Goal: Task Accomplishment & Management: Use online tool/utility

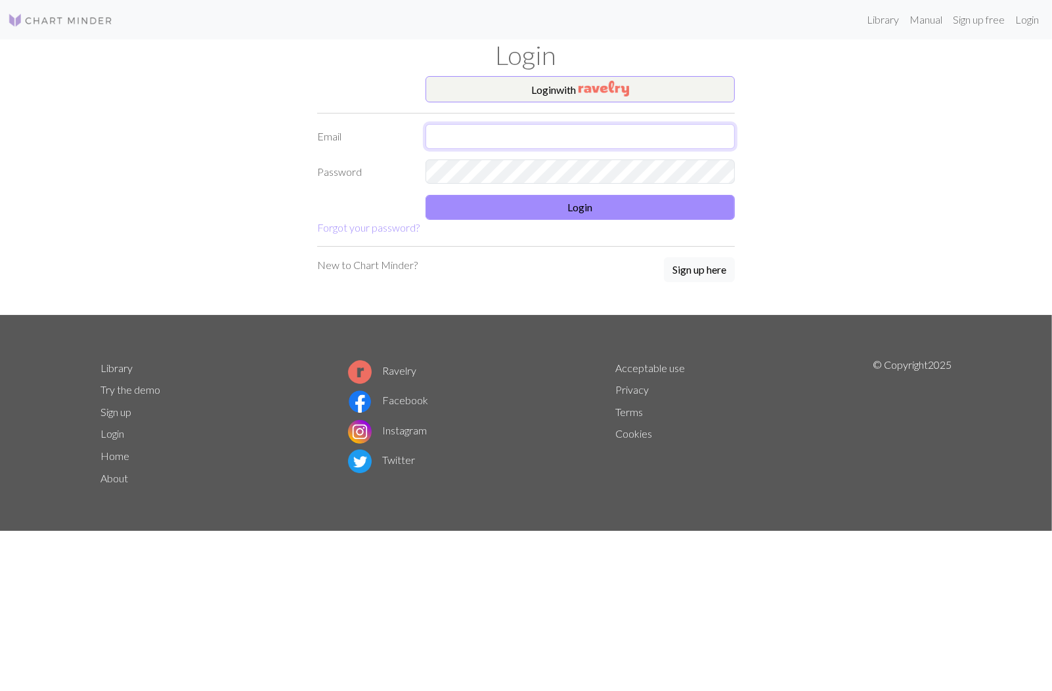
click at [485, 135] on input "text" at bounding box center [579, 136] width 309 height 25
type input "[EMAIL_ADDRESS][DOMAIN_NAME]"
click at [576, 209] on button "Login" at bounding box center [579, 207] width 309 height 25
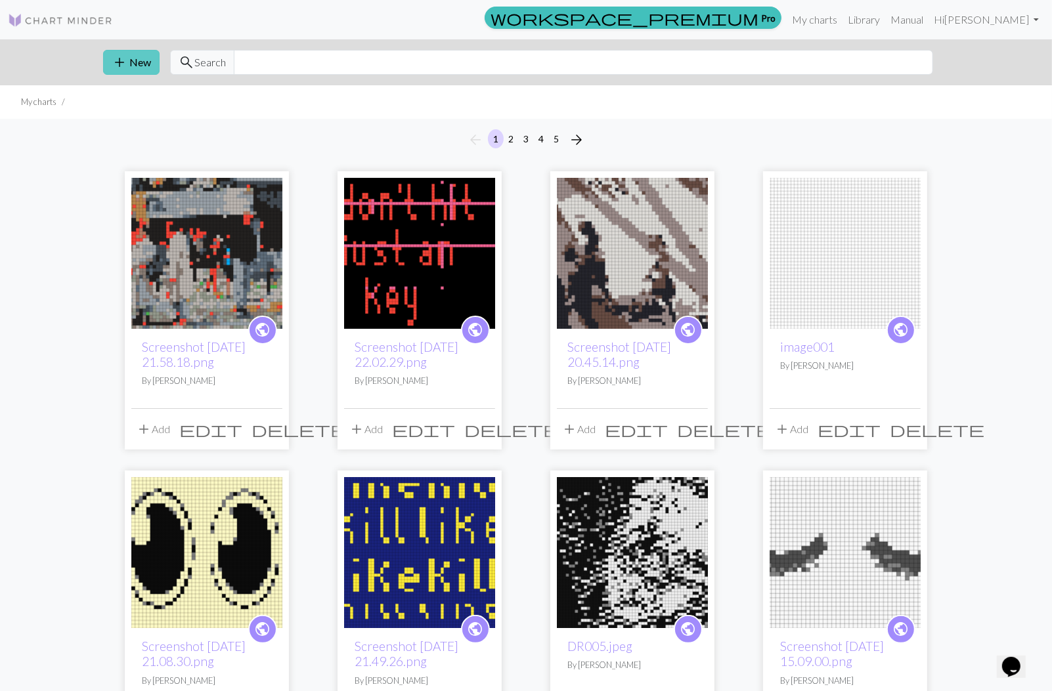
click at [134, 62] on button "add New" at bounding box center [131, 62] width 56 height 25
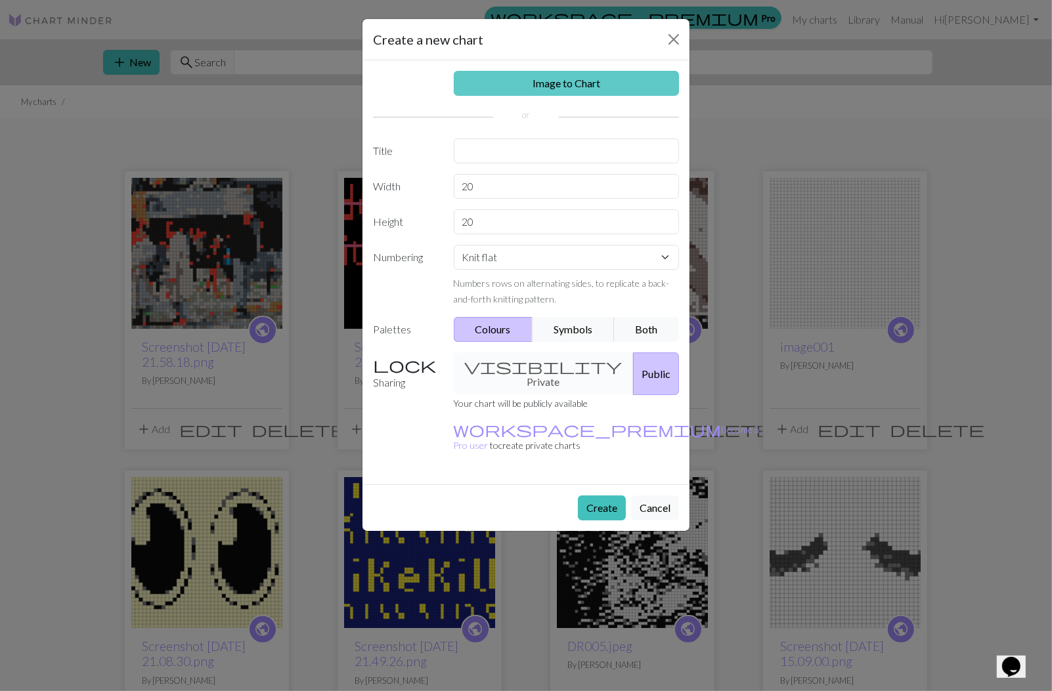
click at [533, 83] on link "Image to Chart" at bounding box center [567, 83] width 226 height 25
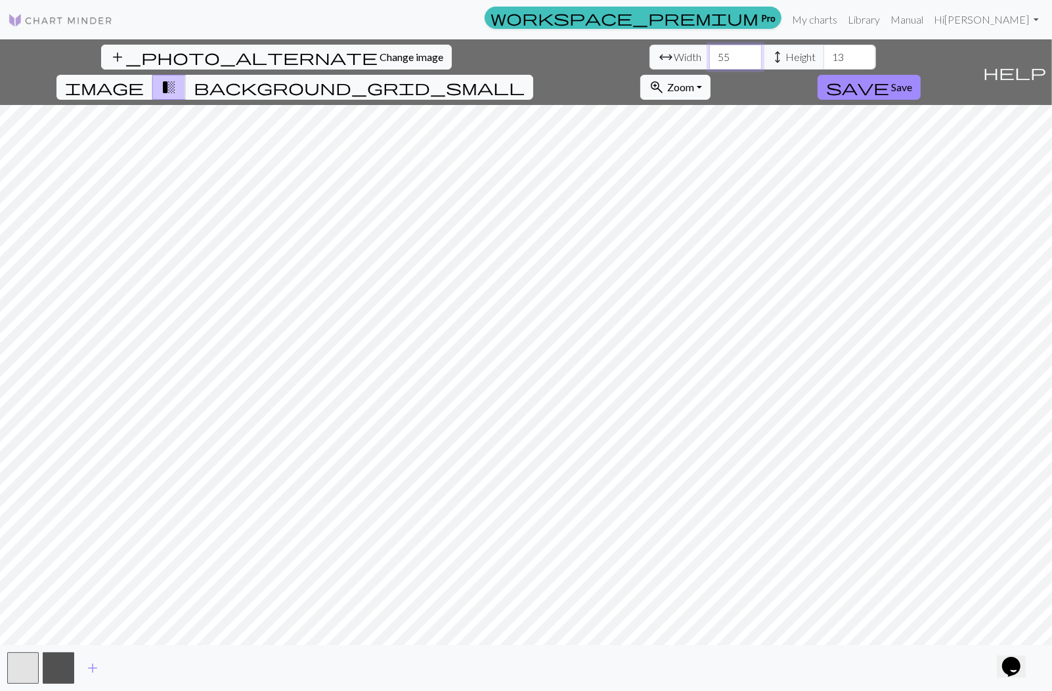
click at [709, 54] on input "55" at bounding box center [735, 57] width 53 height 25
click at [709, 54] on input "56" at bounding box center [735, 57] width 53 height 25
click at [709, 54] on input "57" at bounding box center [735, 57] width 53 height 25
click at [709, 54] on input "58" at bounding box center [735, 57] width 53 height 25
click at [709, 54] on input "59" at bounding box center [735, 57] width 53 height 25
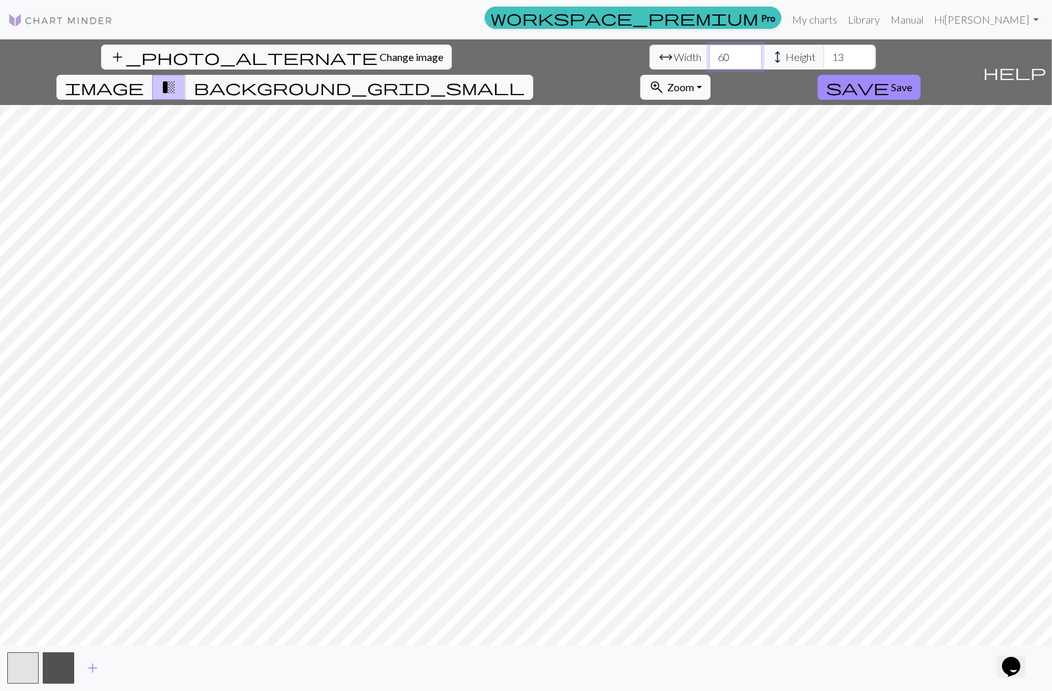
type input "60"
click at [709, 54] on input "60" at bounding box center [735, 57] width 53 height 25
click at [823, 55] on input "44" at bounding box center [849, 57] width 53 height 25
click at [823, 55] on input "45" at bounding box center [849, 57] width 53 height 25
click at [823, 55] on input "46" at bounding box center [849, 57] width 53 height 25
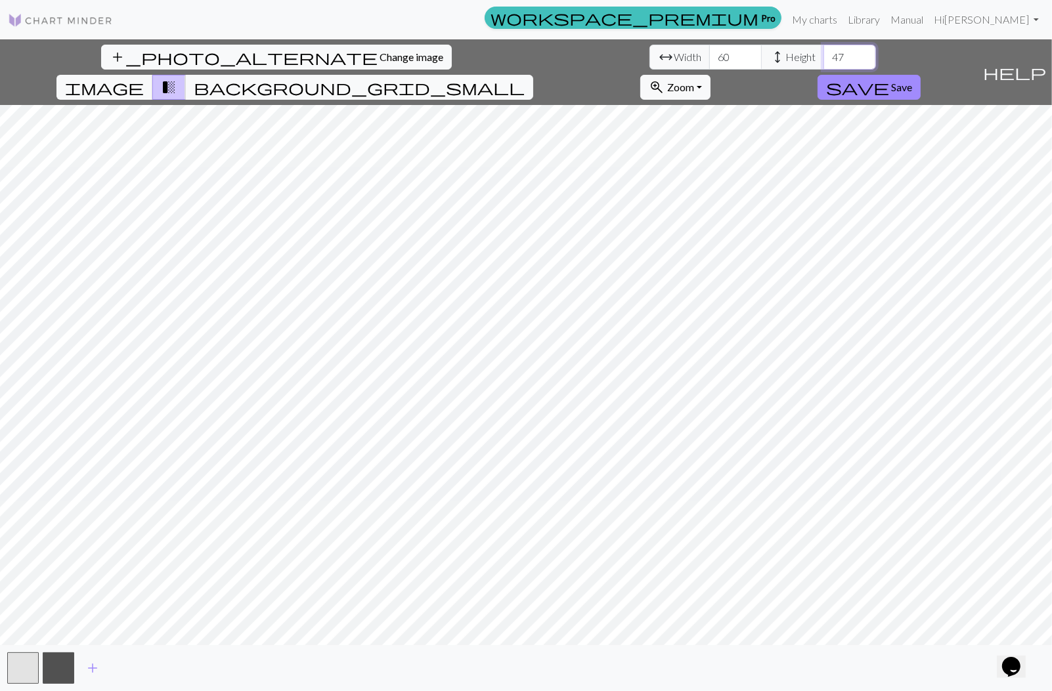
click at [823, 55] on input "47" at bounding box center [849, 57] width 53 height 25
click at [823, 55] on input "48" at bounding box center [849, 57] width 53 height 25
click at [823, 55] on input "49" at bounding box center [849, 57] width 53 height 25
type input "50"
click at [823, 55] on input "50" at bounding box center [849, 57] width 53 height 25
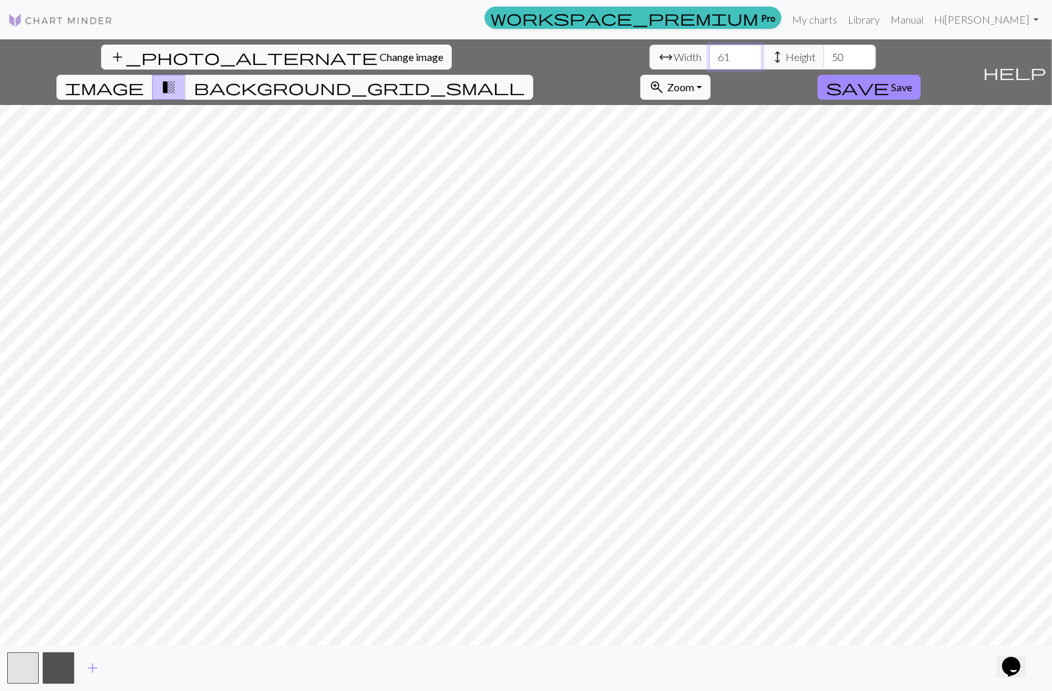
click at [709, 53] on input "61" at bounding box center [735, 57] width 53 height 25
click at [709, 53] on input "62" at bounding box center [735, 57] width 53 height 25
click at [709, 53] on input "63" at bounding box center [735, 57] width 53 height 25
click at [709, 53] on input "64" at bounding box center [735, 57] width 53 height 25
click at [709, 53] on input "65" at bounding box center [735, 57] width 53 height 25
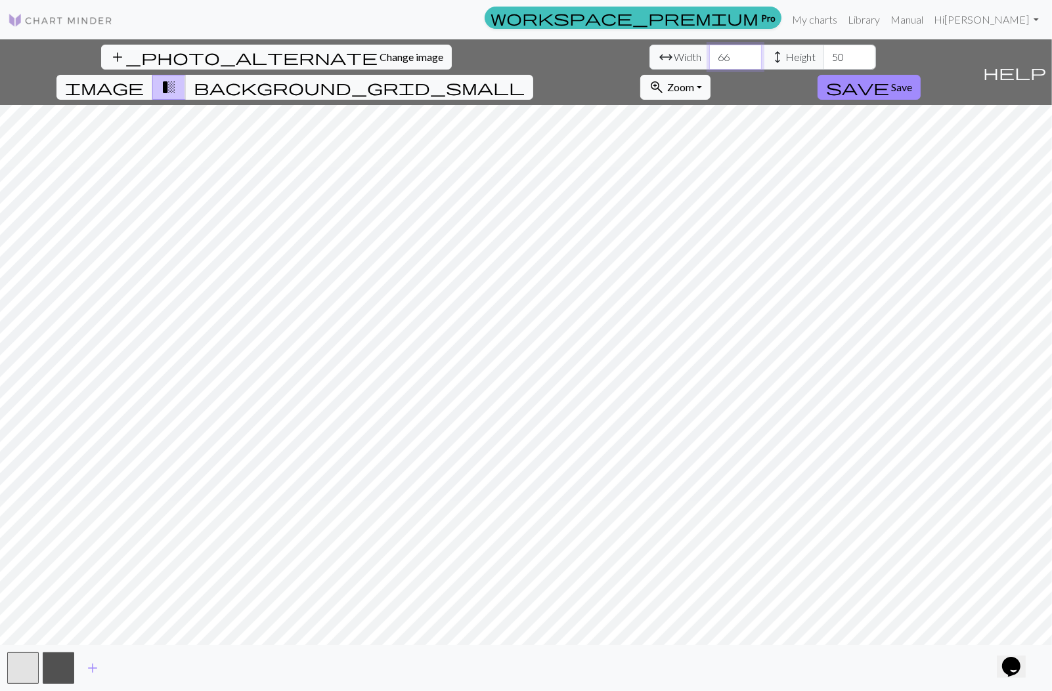
click at [709, 53] on input "66" at bounding box center [735, 57] width 53 height 25
click at [709, 53] on input "67" at bounding box center [735, 57] width 53 height 25
click at [709, 53] on input "68" at bounding box center [735, 57] width 53 height 25
click at [709, 53] on input "69" at bounding box center [735, 57] width 53 height 25
type input "70"
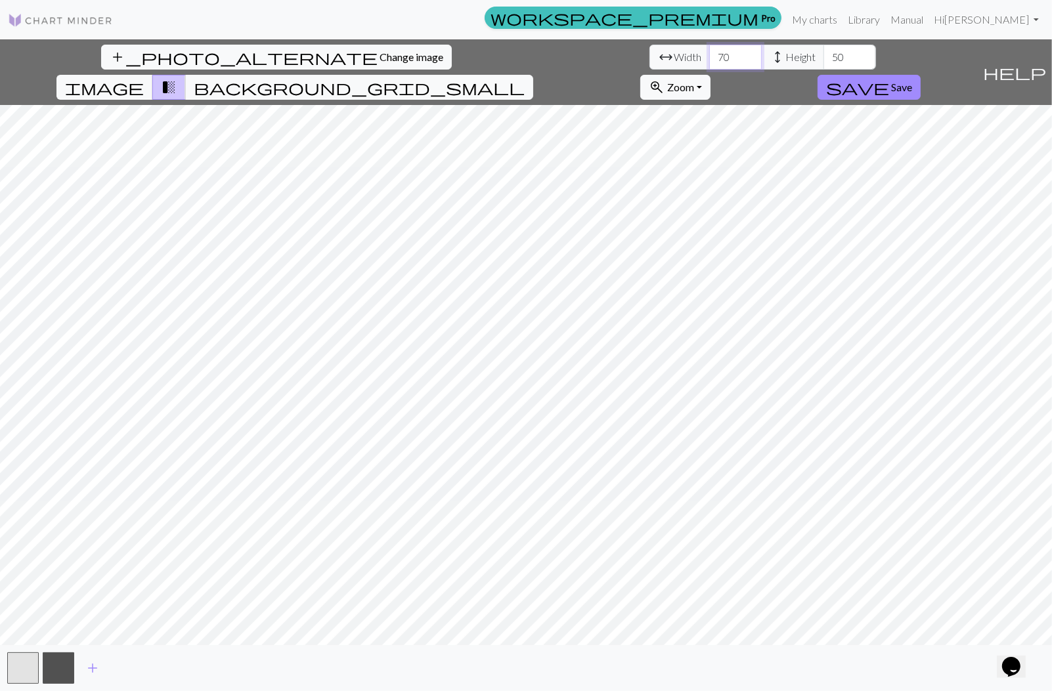
click at [709, 53] on input "70" at bounding box center [735, 57] width 53 height 25
click at [823, 54] on input "51" at bounding box center [849, 57] width 53 height 25
click at [823, 54] on input "52" at bounding box center [849, 57] width 53 height 25
click at [823, 54] on input "53" at bounding box center [849, 57] width 53 height 25
click at [823, 54] on input "54" at bounding box center [849, 57] width 53 height 25
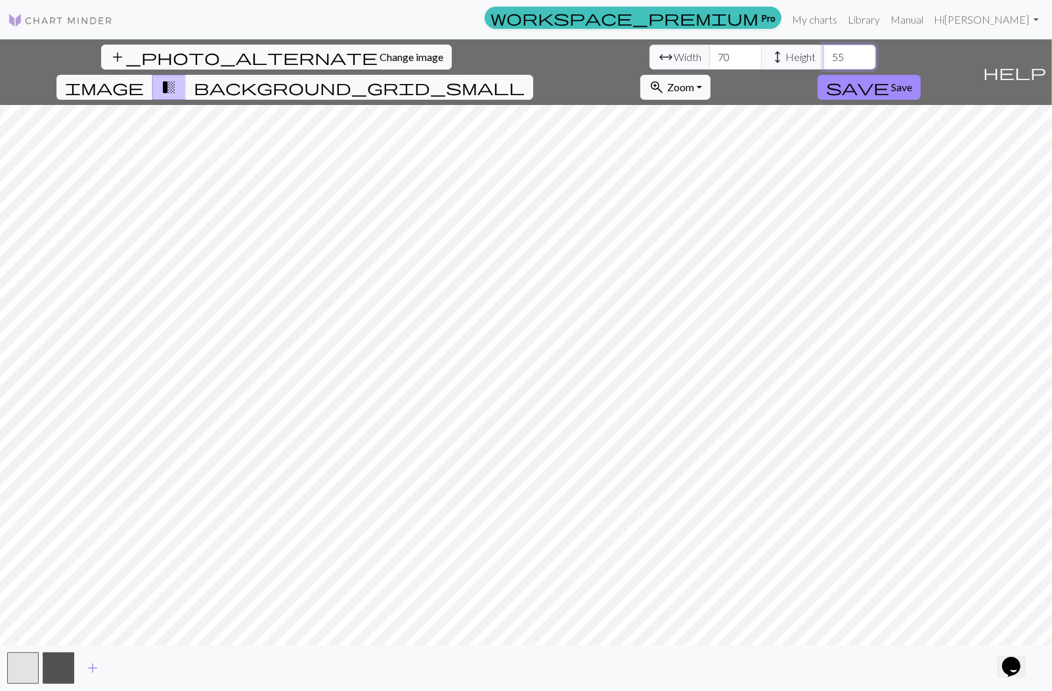
click at [823, 54] on input "55" at bounding box center [849, 57] width 53 height 25
type input "56"
click at [823, 54] on input "56" at bounding box center [849, 57] width 53 height 25
click at [912, 81] on span "Save" at bounding box center [901, 87] width 21 height 12
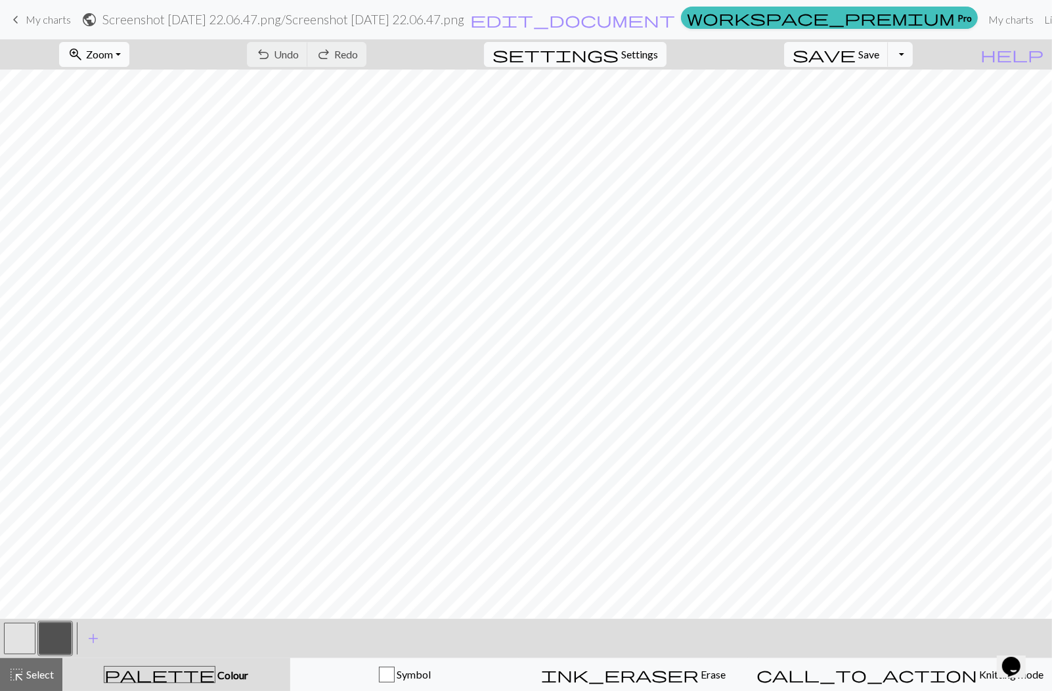
click at [113, 51] on span "Zoom" at bounding box center [99, 54] width 27 height 12
click at [116, 151] on button "50%" at bounding box center [112, 156] width 104 height 21
click at [93, 642] on span "add" at bounding box center [93, 639] width 16 height 18
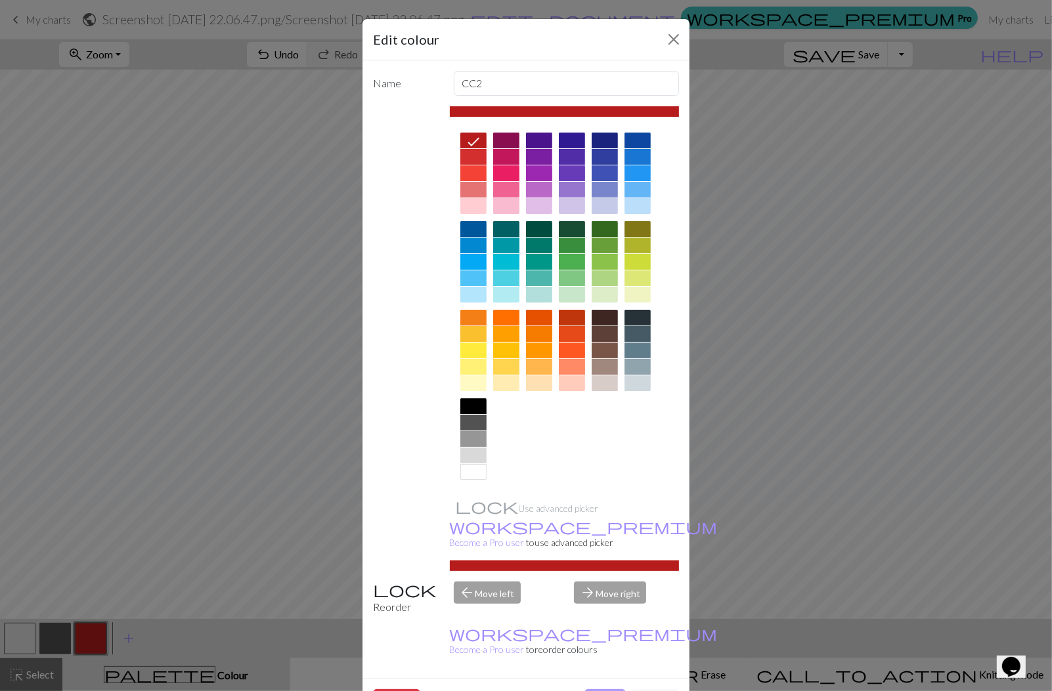
click at [608, 689] on button "Done" at bounding box center [604, 701] width 41 height 25
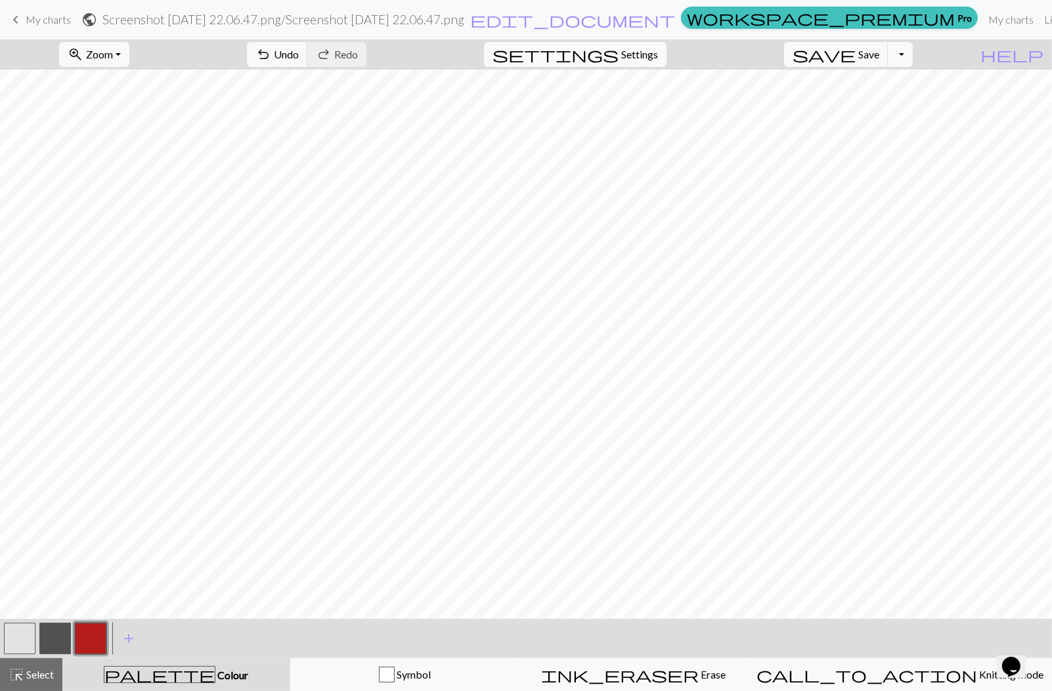
click at [55, 642] on button "button" at bounding box center [55, 639] width 32 height 32
click at [55, 642] on div "Edit colour Name CC1 Use advanced picker workspace_premium Become a Pro user to…" at bounding box center [526, 345] width 1052 height 691
click at [60, 641] on button "button" at bounding box center [55, 639] width 32 height 32
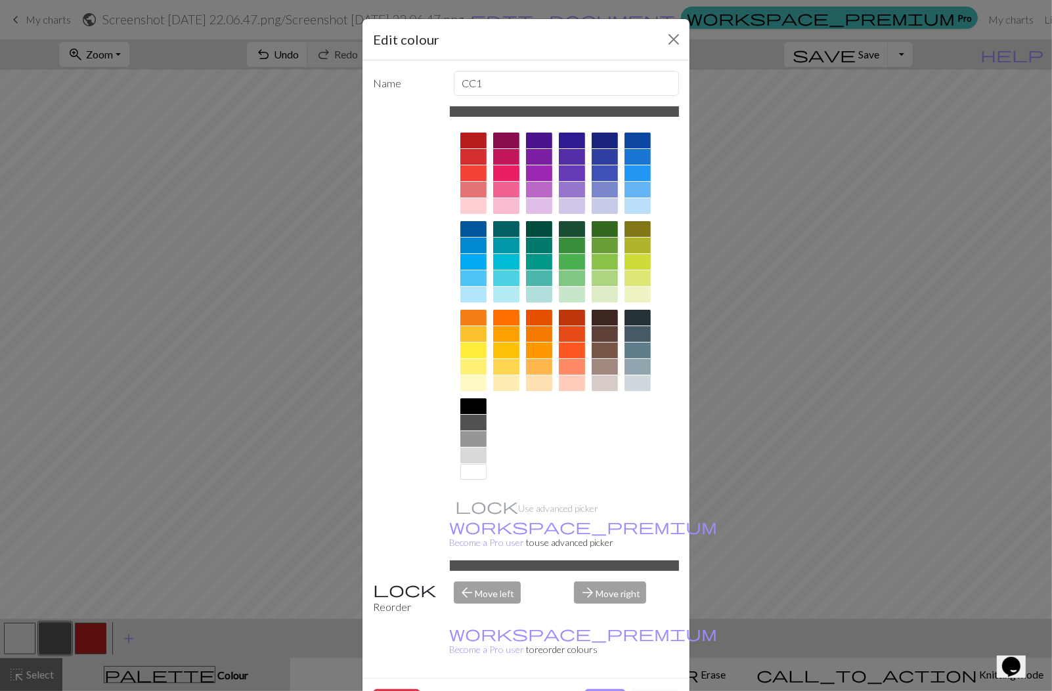
click at [504, 169] on div at bounding box center [506, 173] width 26 height 16
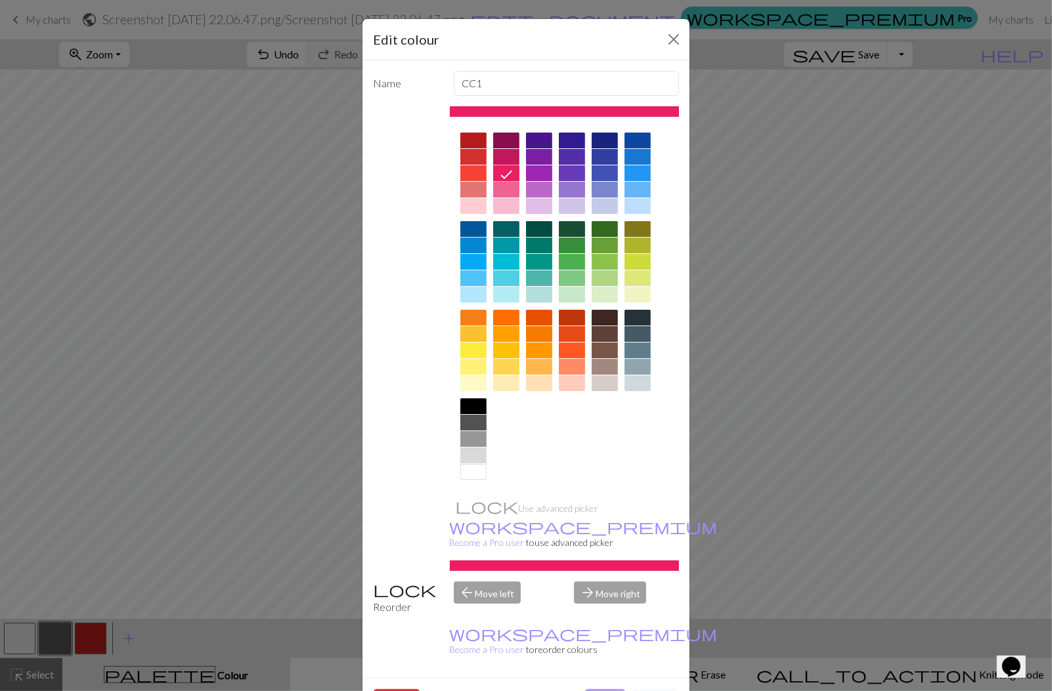
click at [606, 689] on button "Done" at bounding box center [604, 701] width 41 height 25
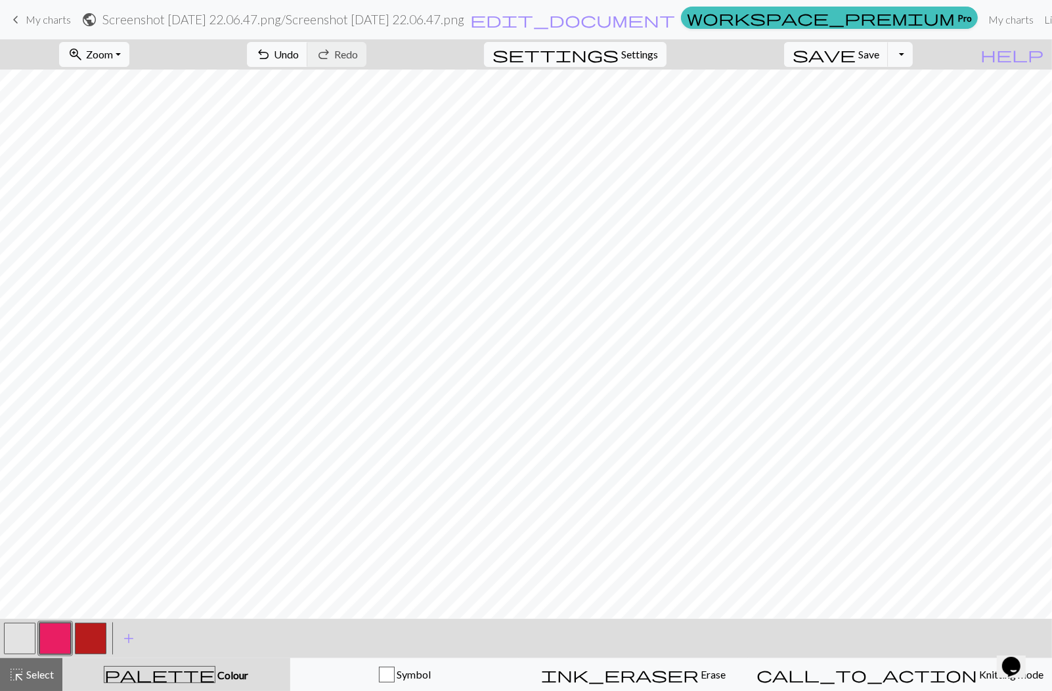
click at [26, 636] on button "button" at bounding box center [20, 639] width 32 height 32
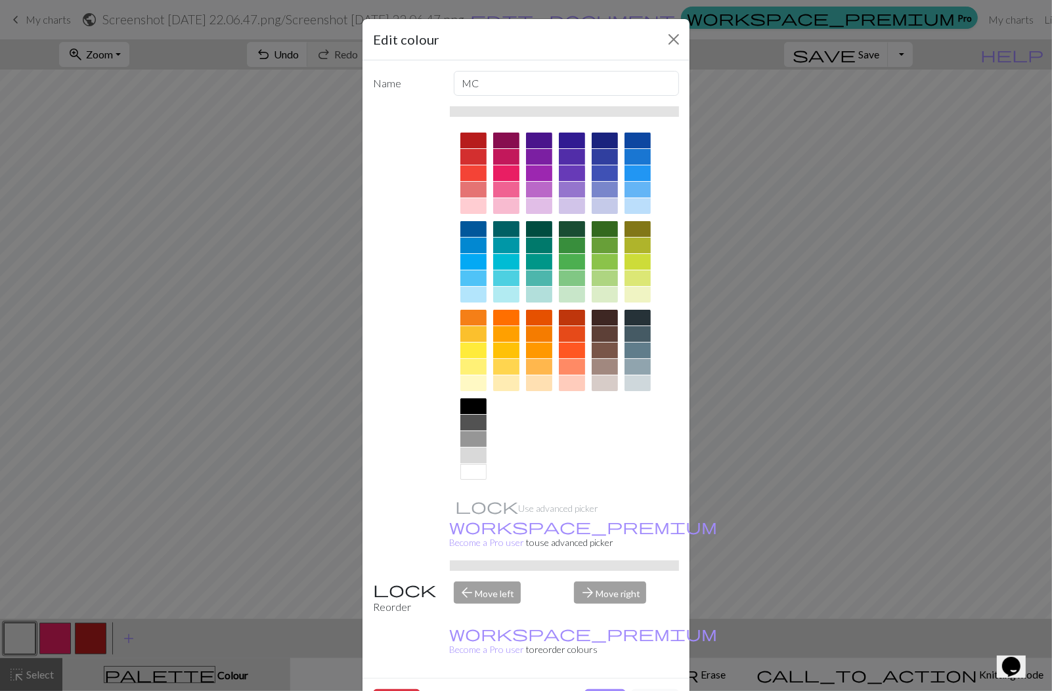
click at [475, 403] on div at bounding box center [473, 407] width 26 height 16
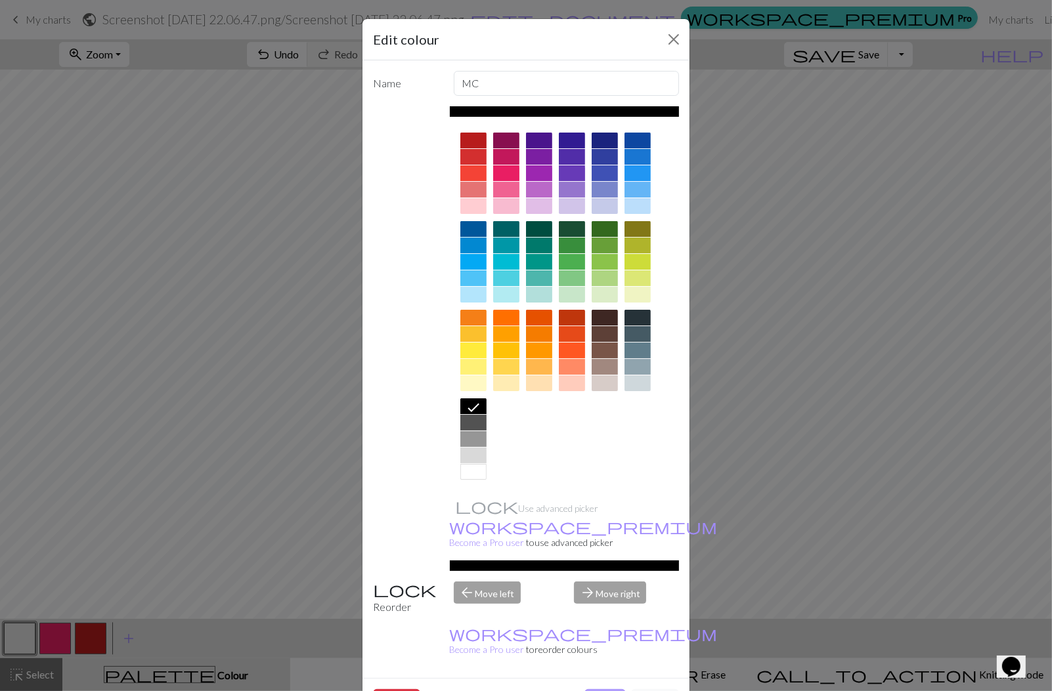
click at [609, 689] on button "Done" at bounding box center [604, 701] width 41 height 25
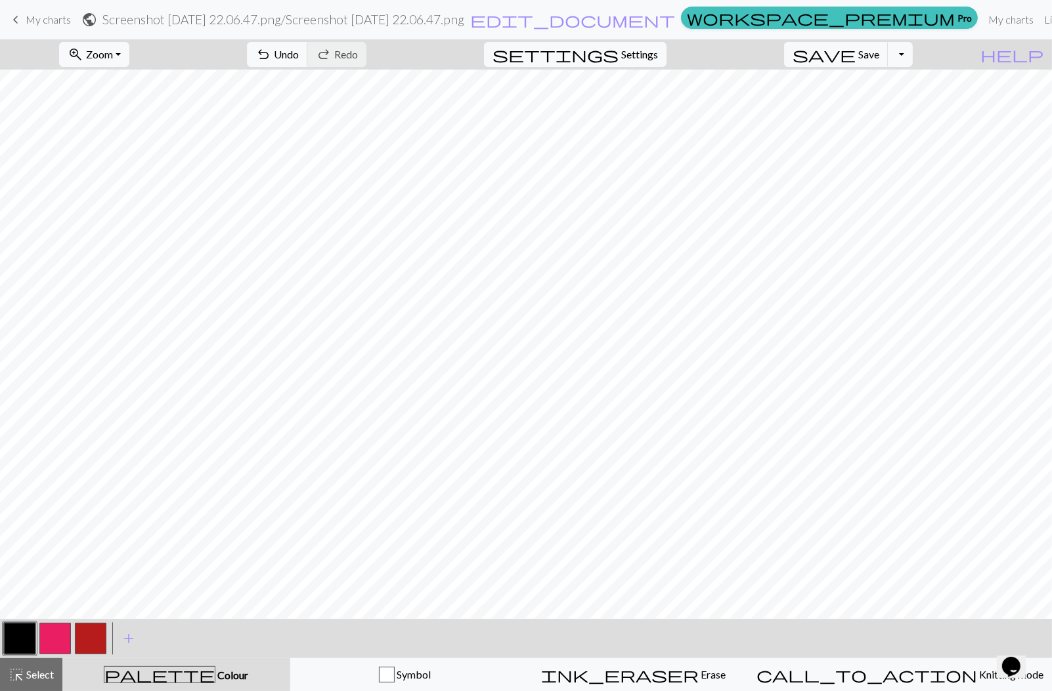
click at [97, 638] on button "button" at bounding box center [91, 639] width 32 height 32
click at [95, 638] on button "button" at bounding box center [91, 639] width 32 height 32
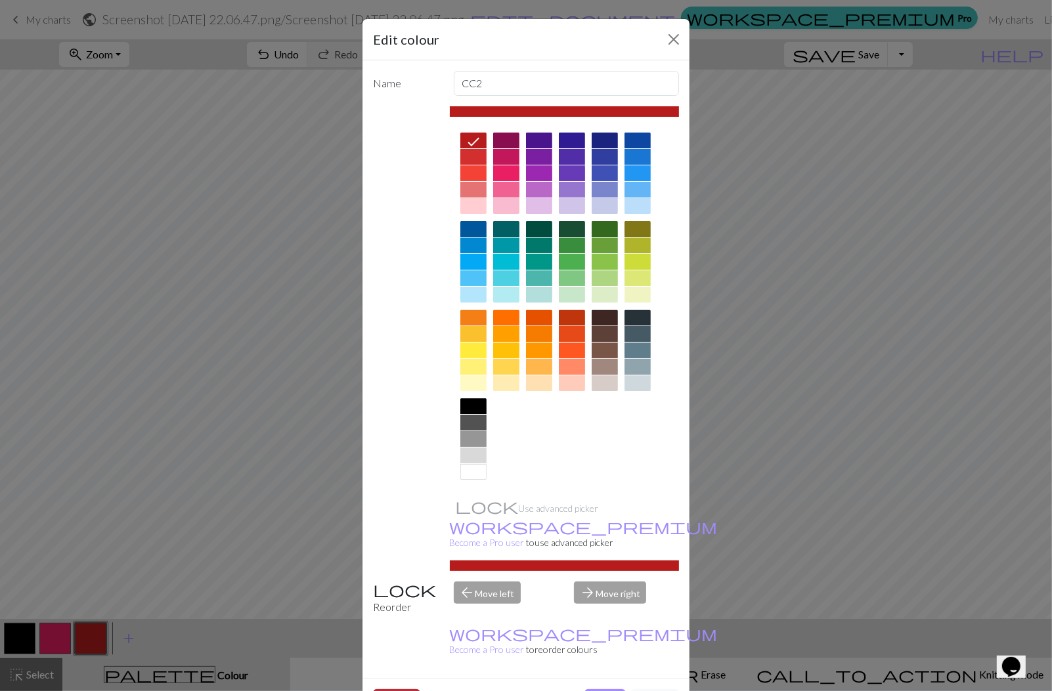
click at [416, 689] on button "Delete" at bounding box center [396, 701] width 47 height 25
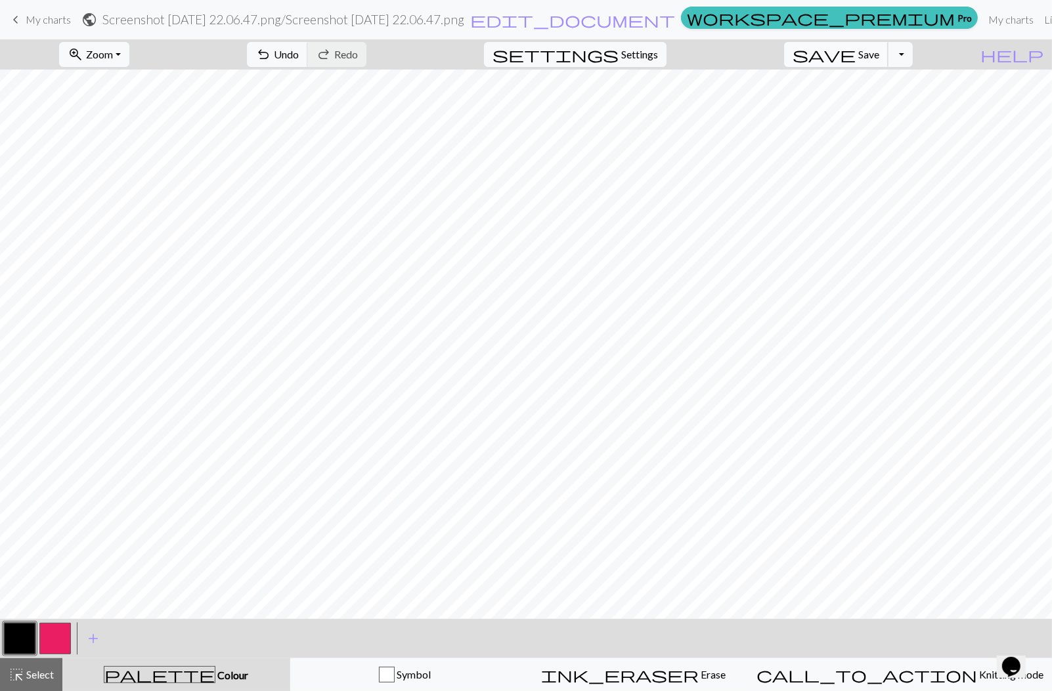
click at [856, 58] on span "save" at bounding box center [824, 54] width 63 height 18
click at [33, 23] on span "My charts" at bounding box center [48, 19] width 45 height 12
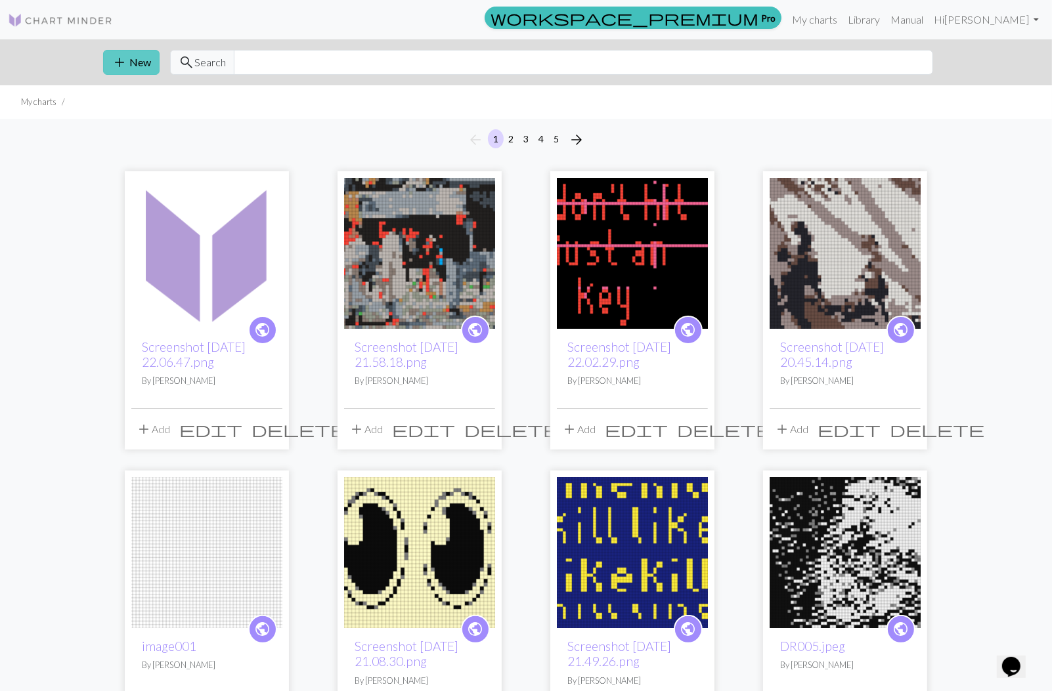
click at [129, 59] on button "add New" at bounding box center [131, 62] width 56 height 25
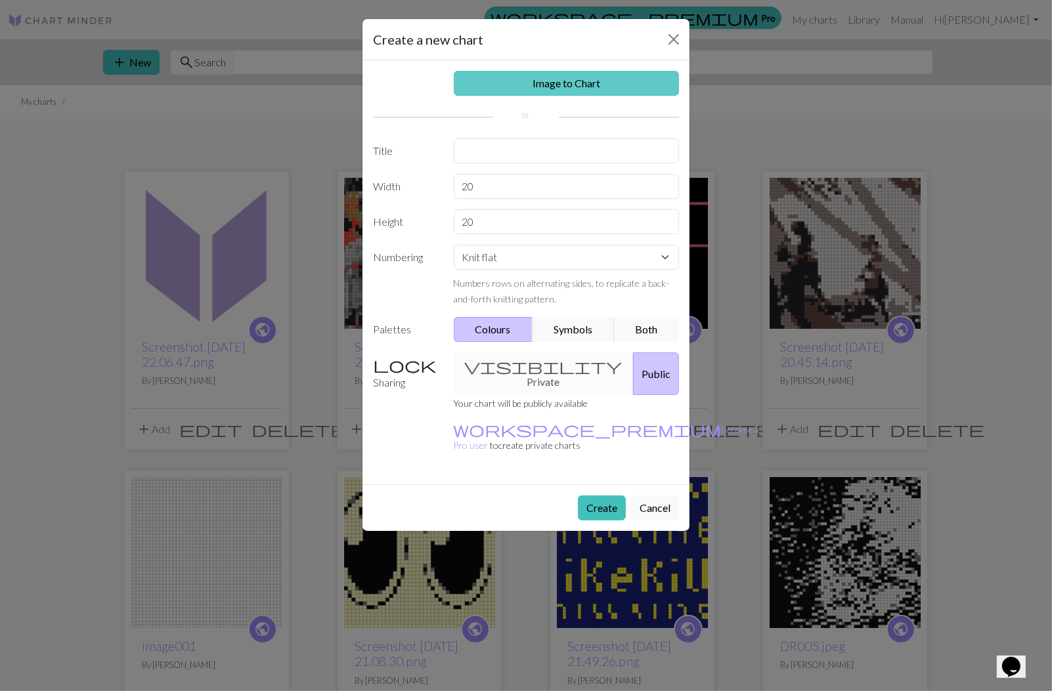
click at [557, 87] on link "Image to Chart" at bounding box center [567, 83] width 226 height 25
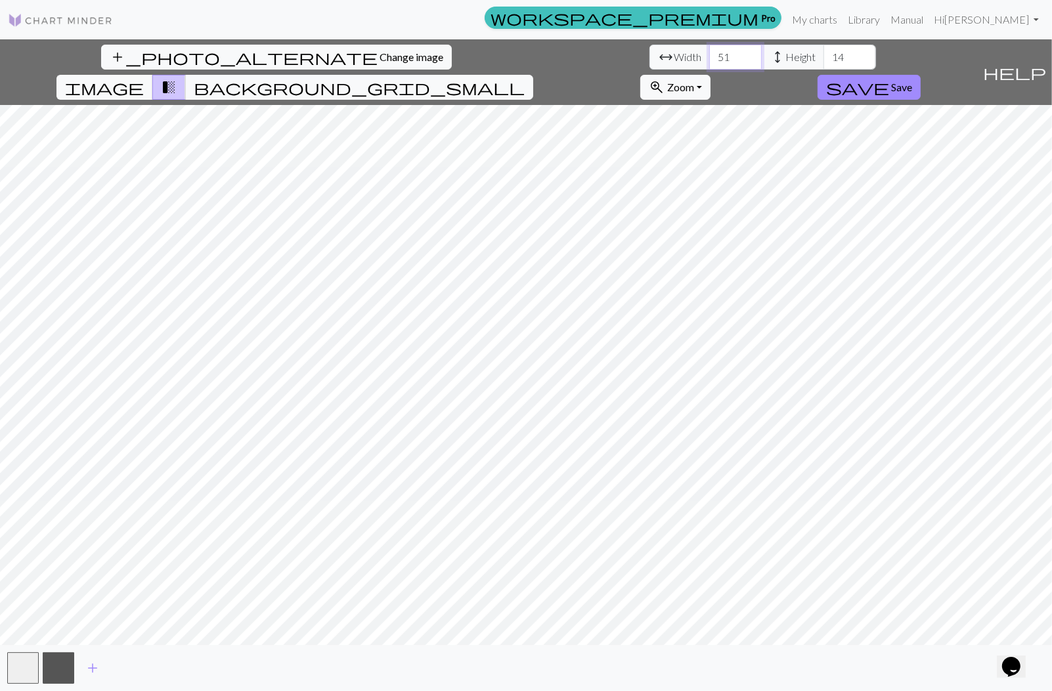
click at [709, 53] on input "51" at bounding box center [735, 57] width 53 height 25
click at [709, 53] on input "61" at bounding box center [735, 57] width 53 height 25
type input "60"
click at [709, 58] on input "60" at bounding box center [735, 57] width 53 height 25
click at [823, 53] on input "44" at bounding box center [849, 57] width 53 height 25
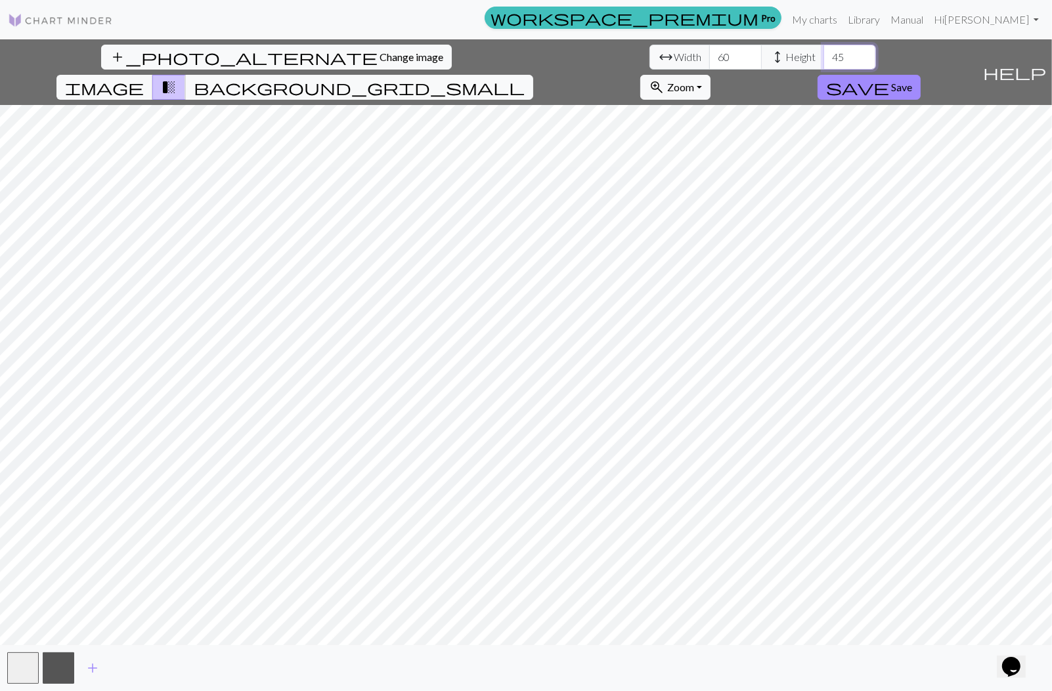
click at [823, 53] on input "45" at bounding box center [849, 57] width 53 height 25
type input "46"
click at [823, 53] on input "46" at bounding box center [849, 57] width 53 height 25
click at [97, 667] on span "add" at bounding box center [93, 668] width 16 height 18
click at [70, 666] on button "button" at bounding box center [59, 669] width 32 height 32
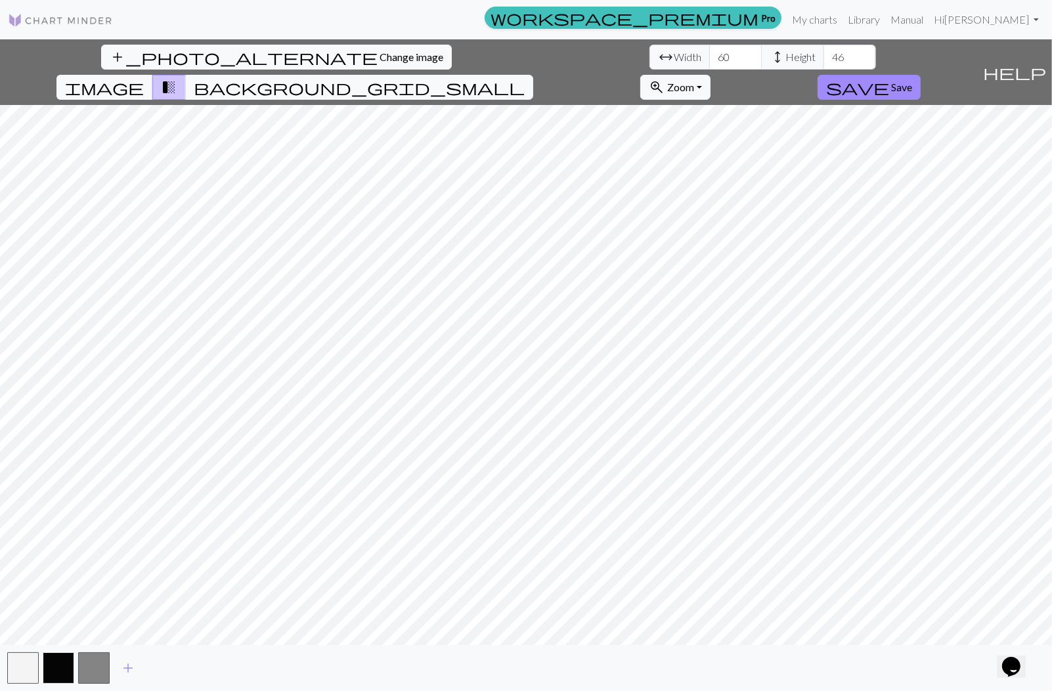
click at [70, 666] on button "button" at bounding box center [59, 669] width 32 height 32
click at [912, 81] on span "Save" at bounding box center [901, 87] width 21 height 12
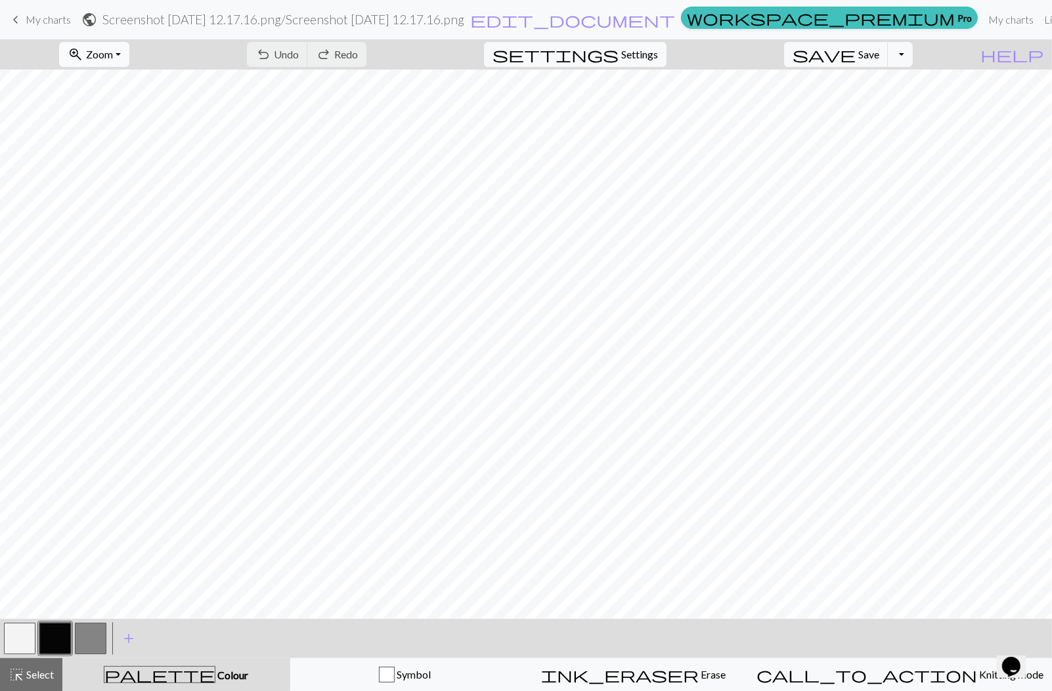
click at [129, 59] on button "zoom_in Zoom Zoom" at bounding box center [94, 54] width 70 height 25
click at [122, 152] on button "50%" at bounding box center [112, 156] width 104 height 21
click at [62, 636] on button "button" at bounding box center [55, 639] width 32 height 32
click at [856, 53] on span "save" at bounding box center [824, 54] width 63 height 18
click at [43, 16] on span "My charts" at bounding box center [48, 19] width 45 height 12
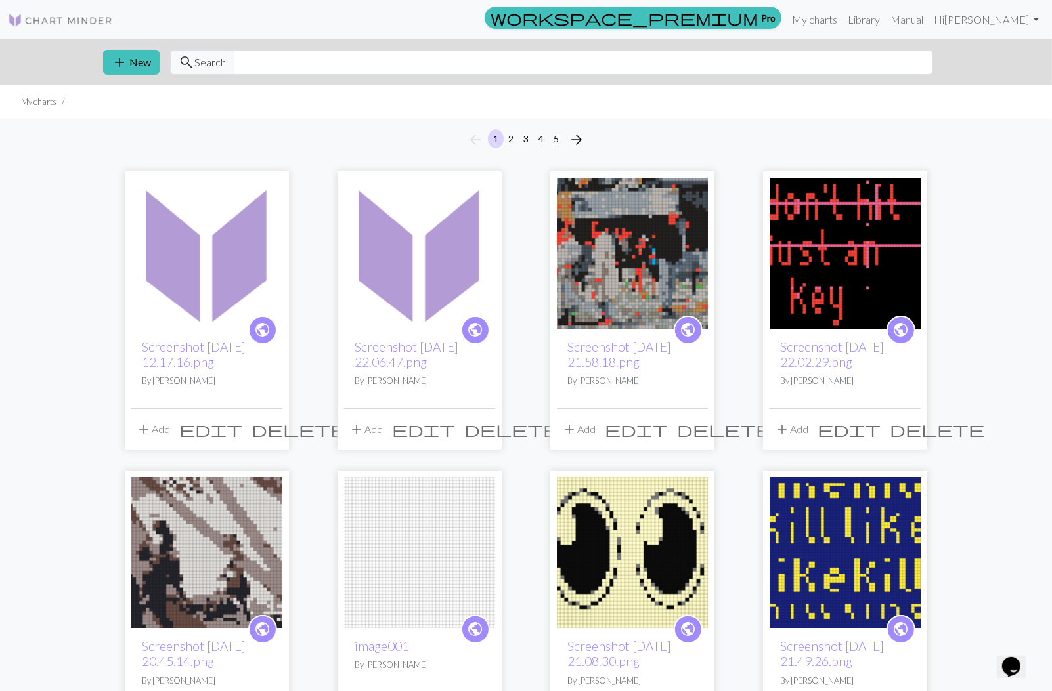
click at [190, 278] on img at bounding box center [206, 253] width 151 height 151
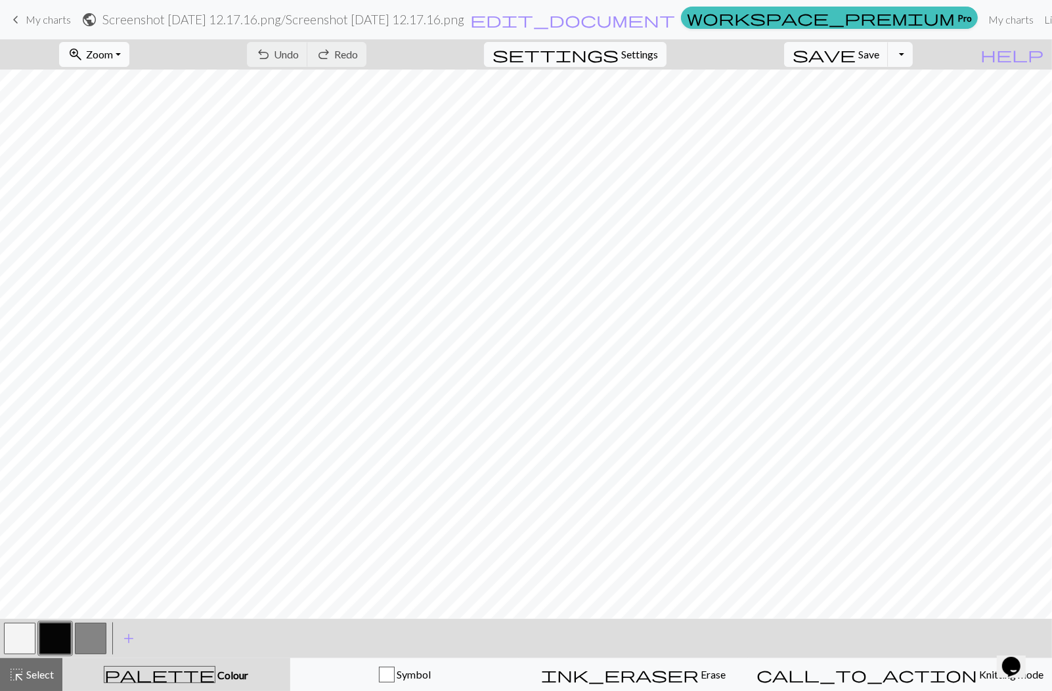
click at [113, 57] on span "Zoom" at bounding box center [99, 54] width 27 height 12
click at [123, 152] on button "50%" at bounding box center [112, 156] width 104 height 21
click at [56, 633] on button "button" at bounding box center [55, 639] width 32 height 32
click at [56, 633] on div "Edit colour Name CC1 Use advanced picker workspace_premium Become a Pro user to…" at bounding box center [526, 345] width 1052 height 691
click at [65, 638] on button "button" at bounding box center [55, 639] width 32 height 32
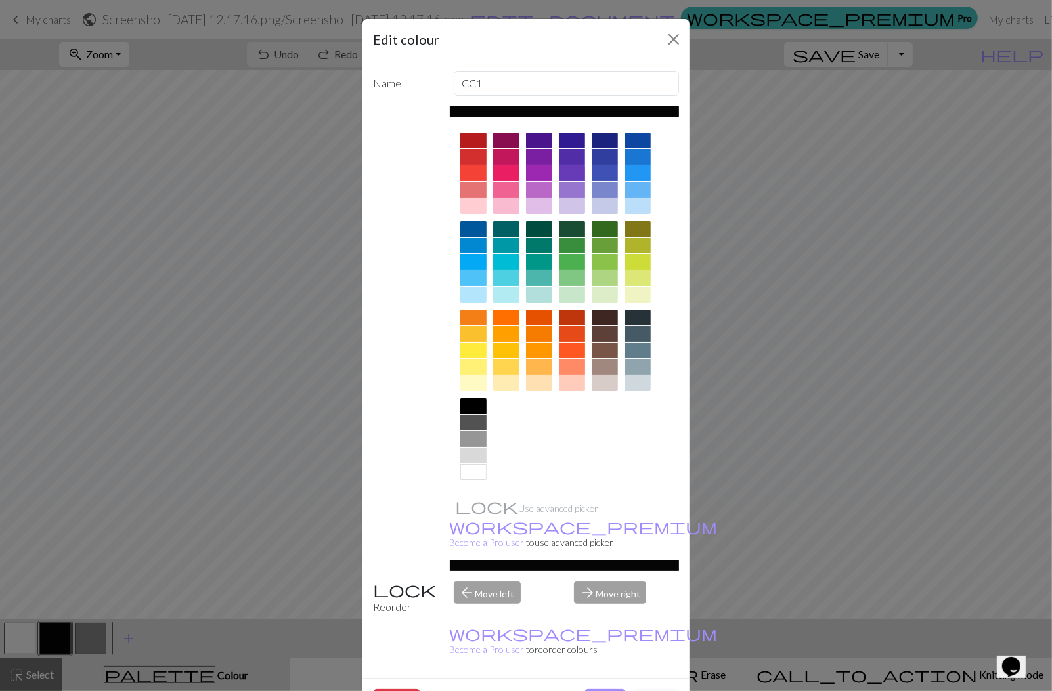
click at [479, 175] on div at bounding box center [473, 173] width 26 height 16
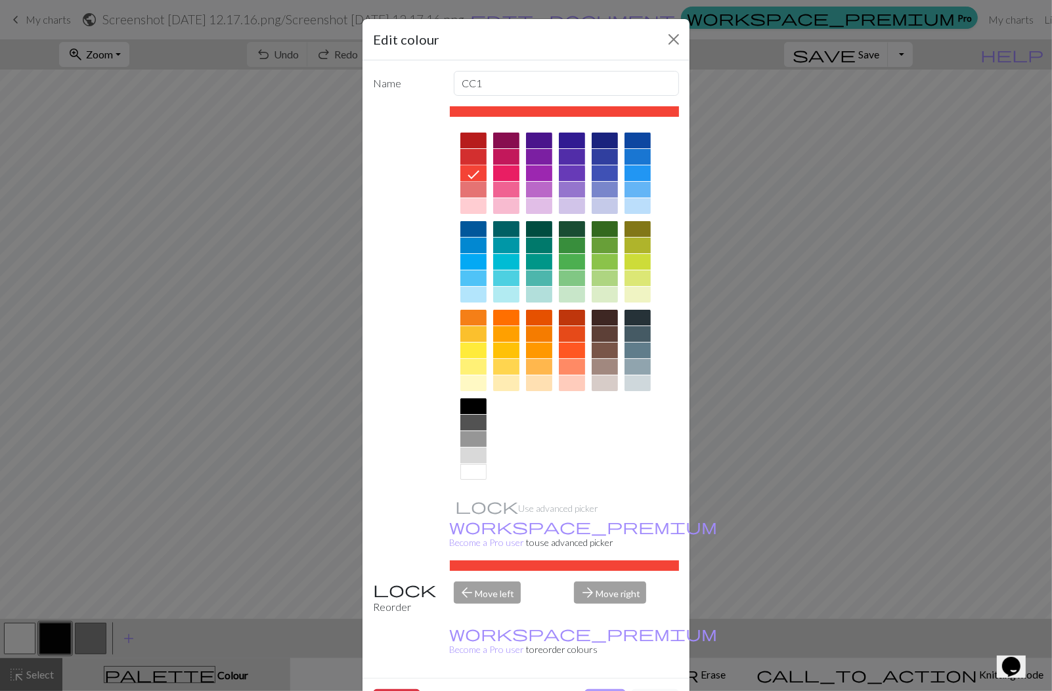
click at [608, 689] on button "Done" at bounding box center [604, 701] width 41 height 25
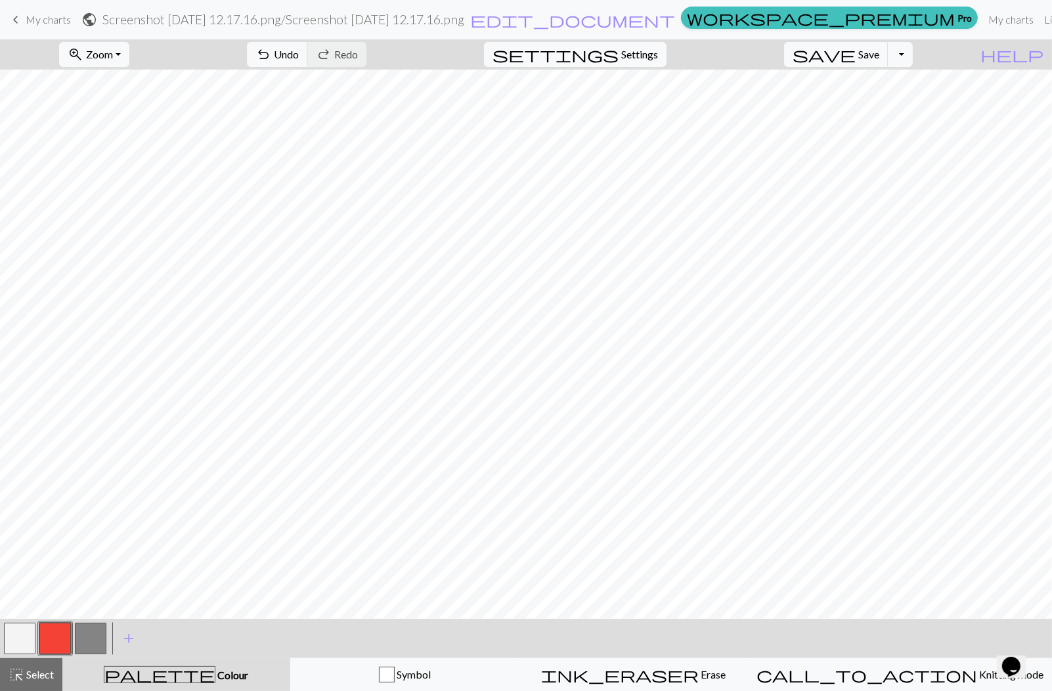
click at [15, 635] on button "button" at bounding box center [20, 639] width 32 height 32
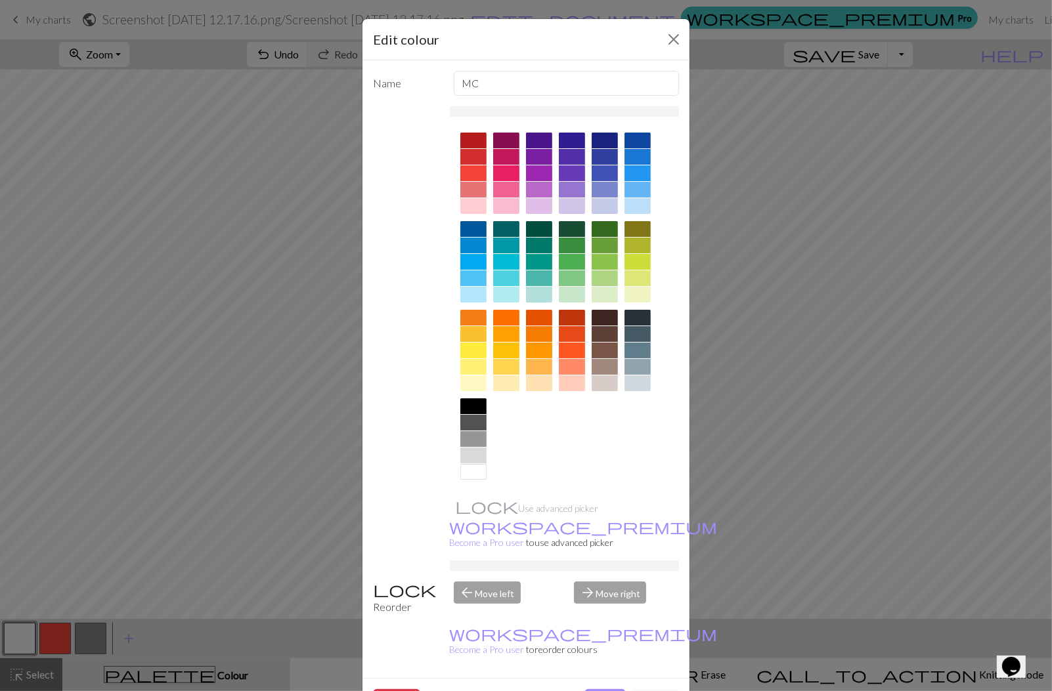
click at [477, 406] on div at bounding box center [473, 407] width 26 height 16
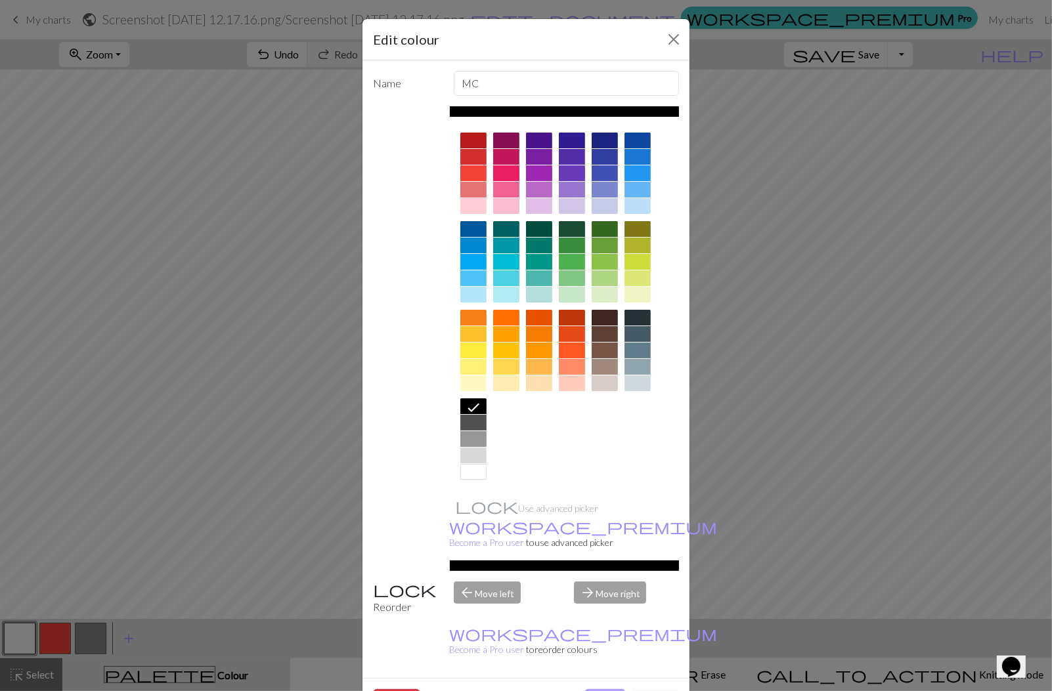
click at [600, 689] on button "Done" at bounding box center [604, 701] width 41 height 25
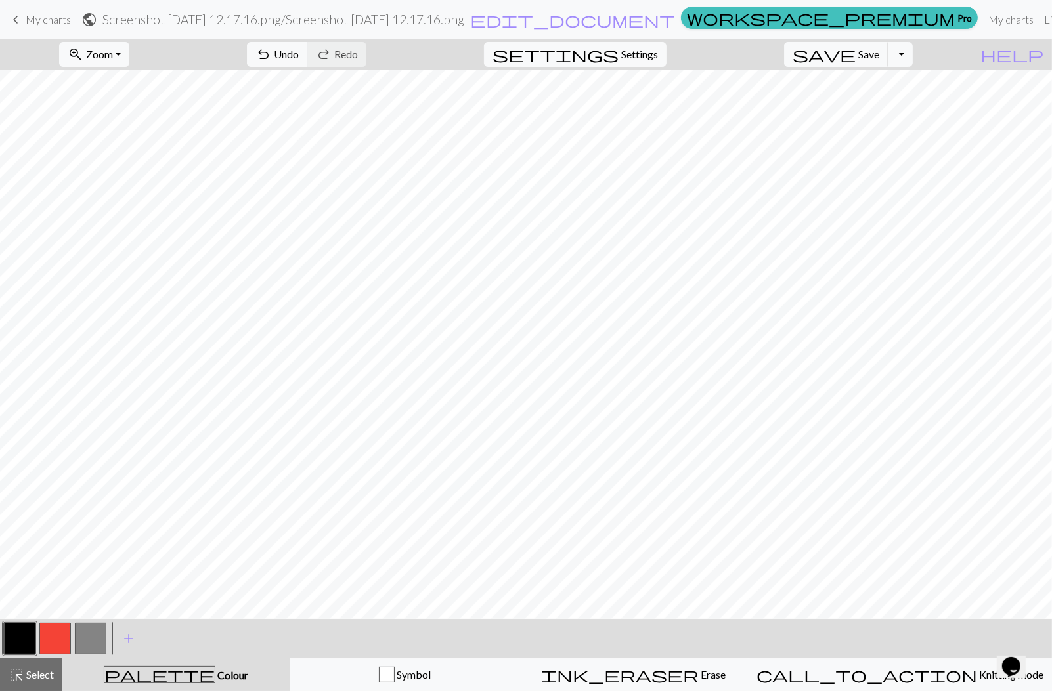
click at [91, 637] on button "button" at bounding box center [91, 639] width 32 height 32
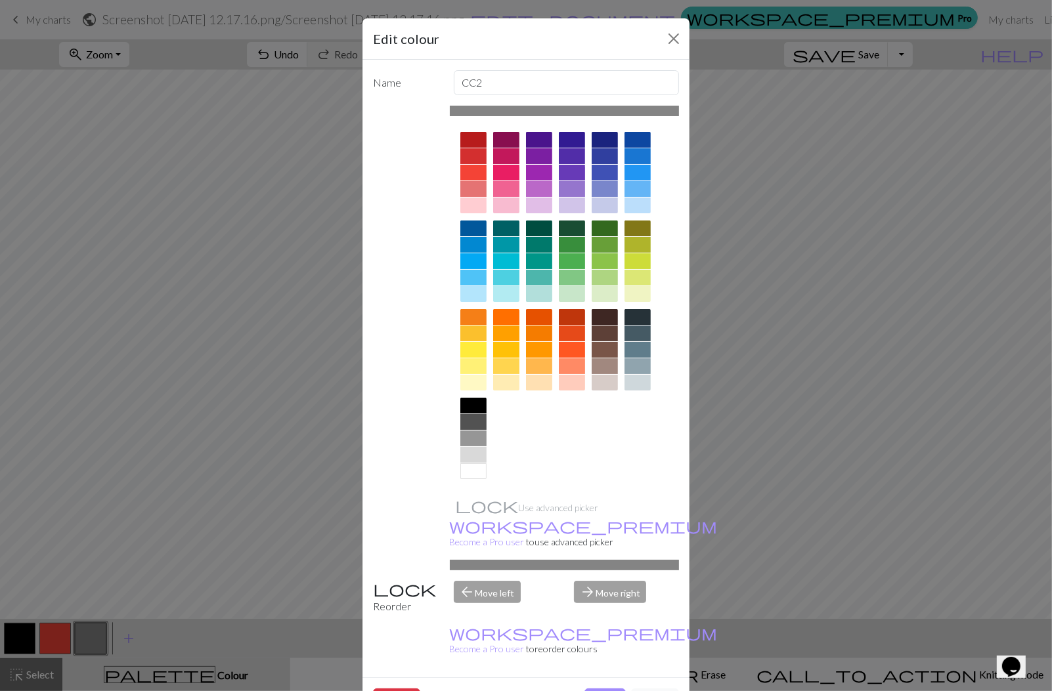
scroll to position [7, 0]
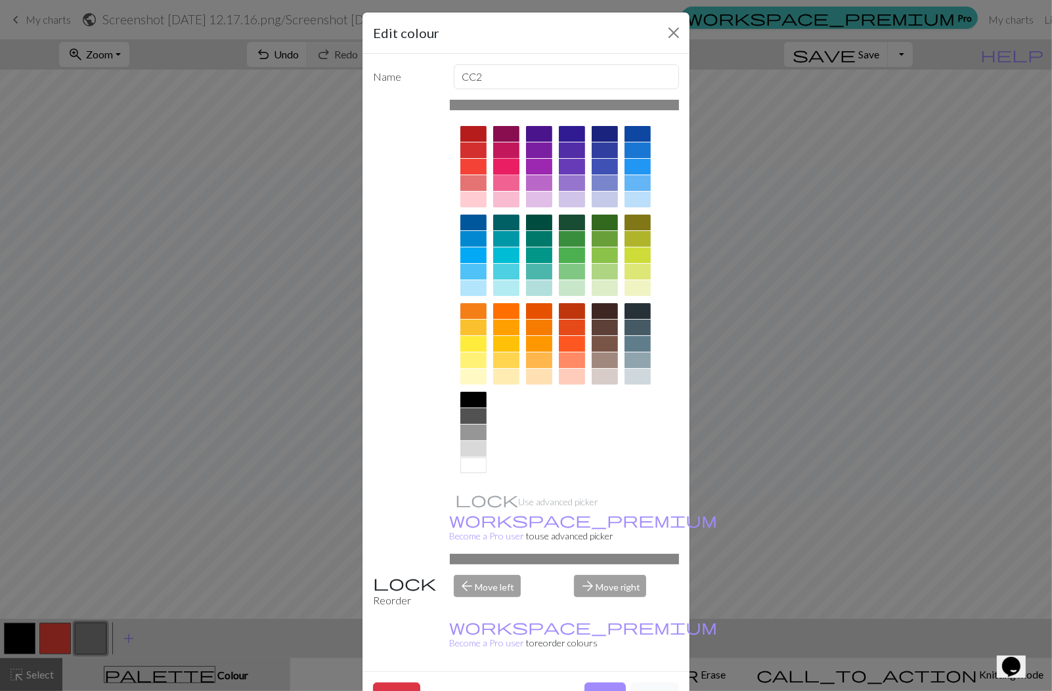
click at [510, 165] on div at bounding box center [506, 167] width 26 height 16
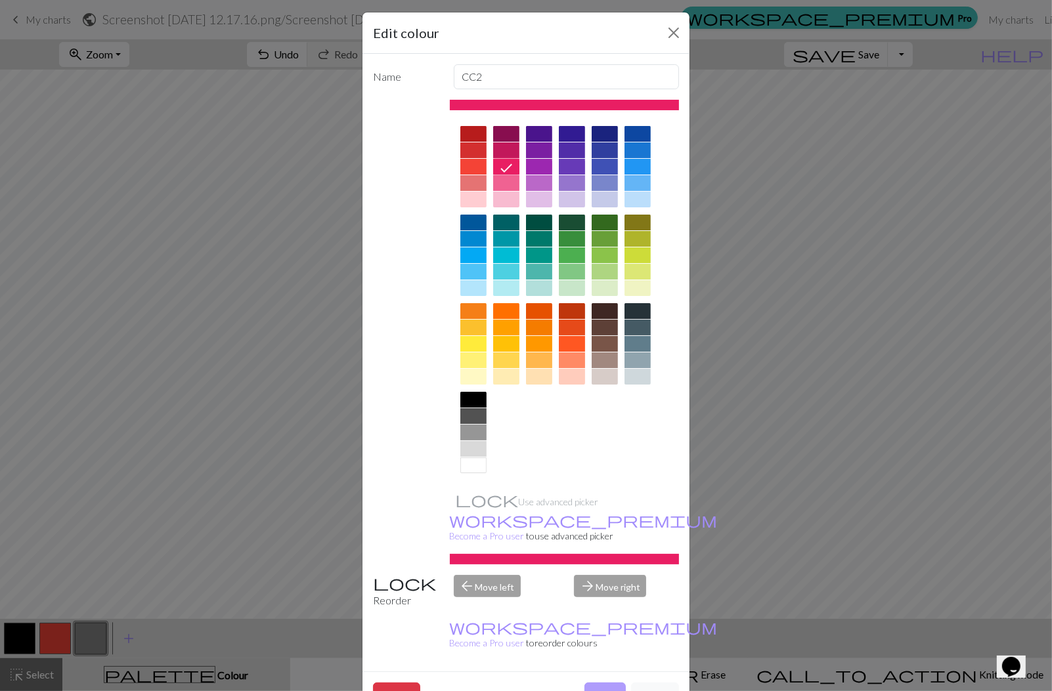
click at [607, 683] on button "Done" at bounding box center [604, 695] width 41 height 25
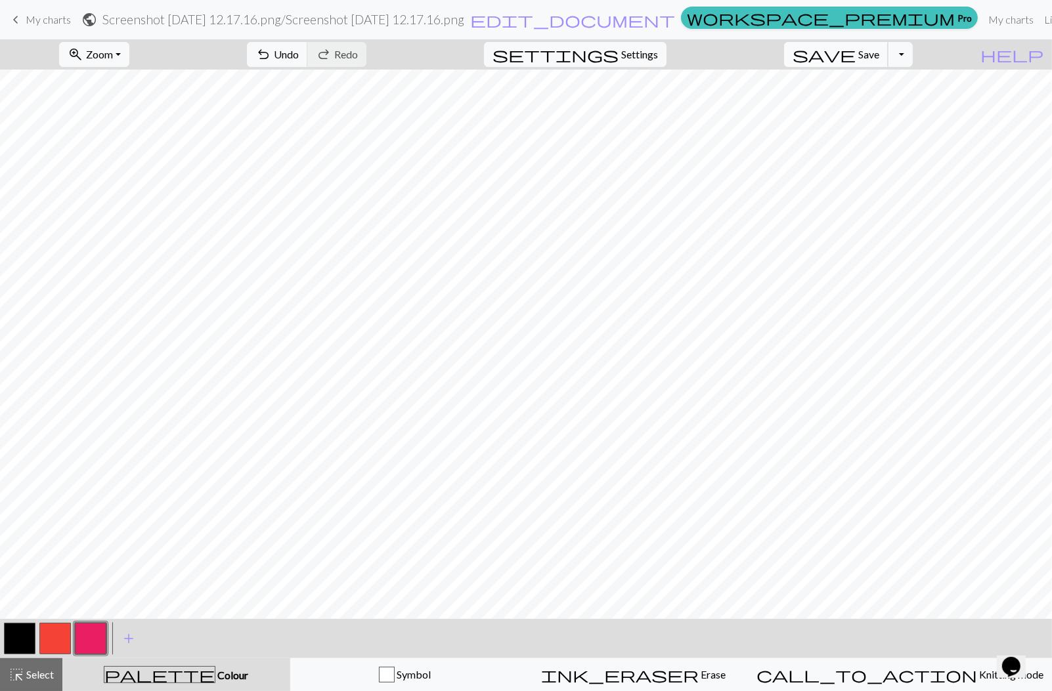
click at [856, 54] on span "save" at bounding box center [824, 54] width 63 height 18
click at [858, 55] on button "save Save Save" at bounding box center [836, 54] width 104 height 25
click at [31, 18] on div "Chart saved" at bounding box center [526, 26] width 1052 height 52
click at [45, 18] on span "My charts" at bounding box center [48, 19] width 45 height 12
